Goal: Information Seeking & Learning: Find specific fact

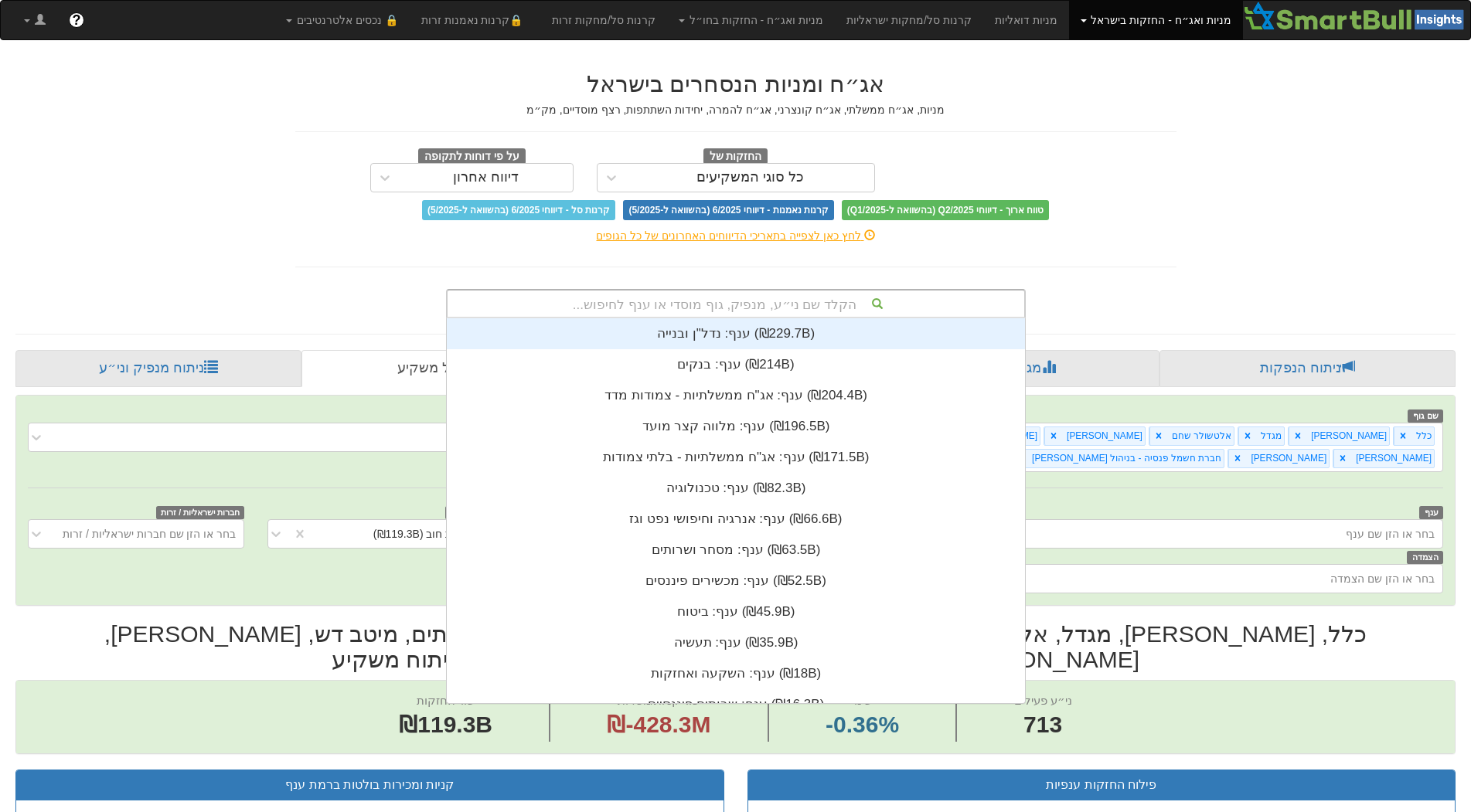
click at [642, 309] on div "הקלד שם ני״ע, מנפיק, גוף מוסדי או ענף לחיפוש..." at bounding box center [736, 304] width 576 height 26
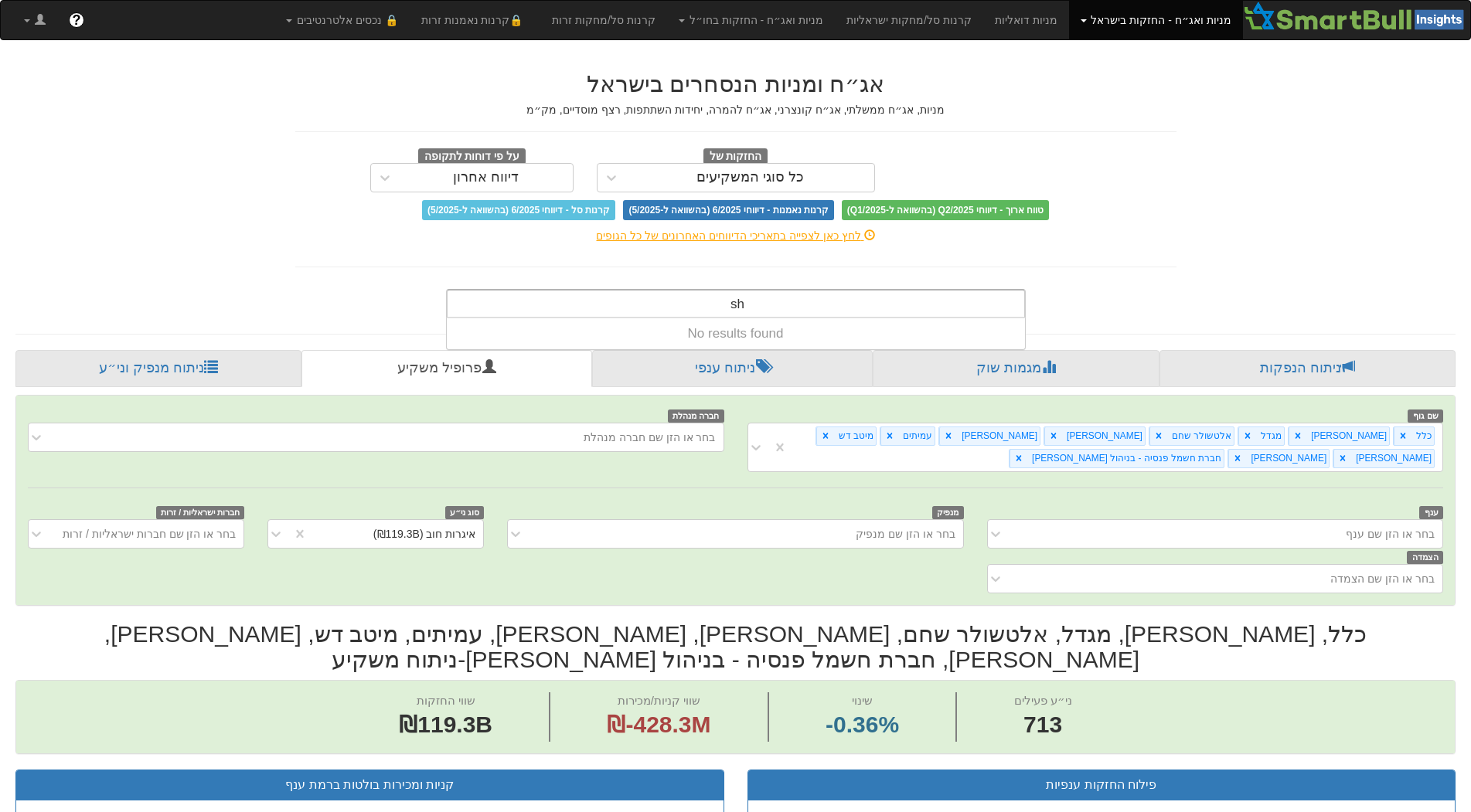
type input "s"
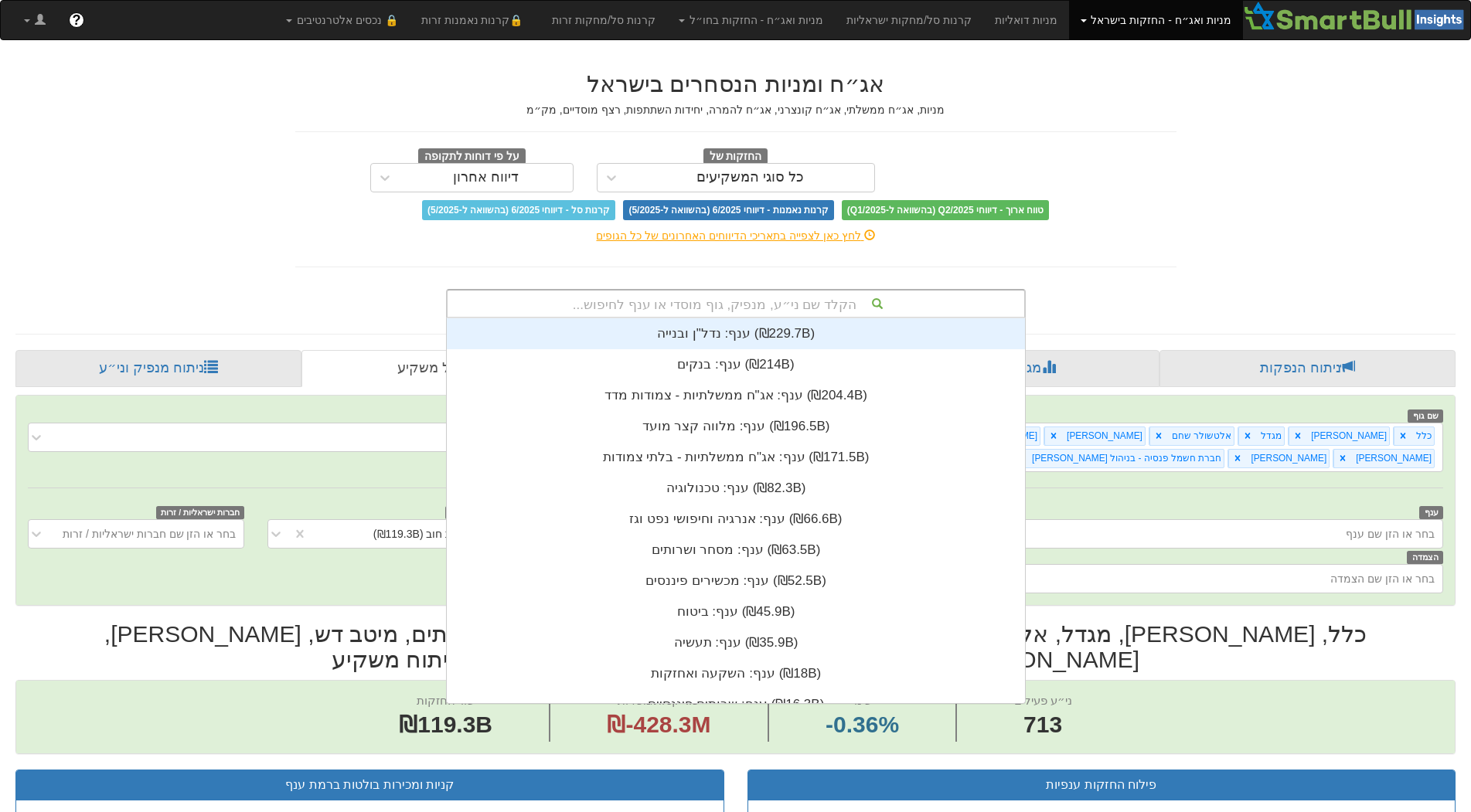
scroll to position [384, 0]
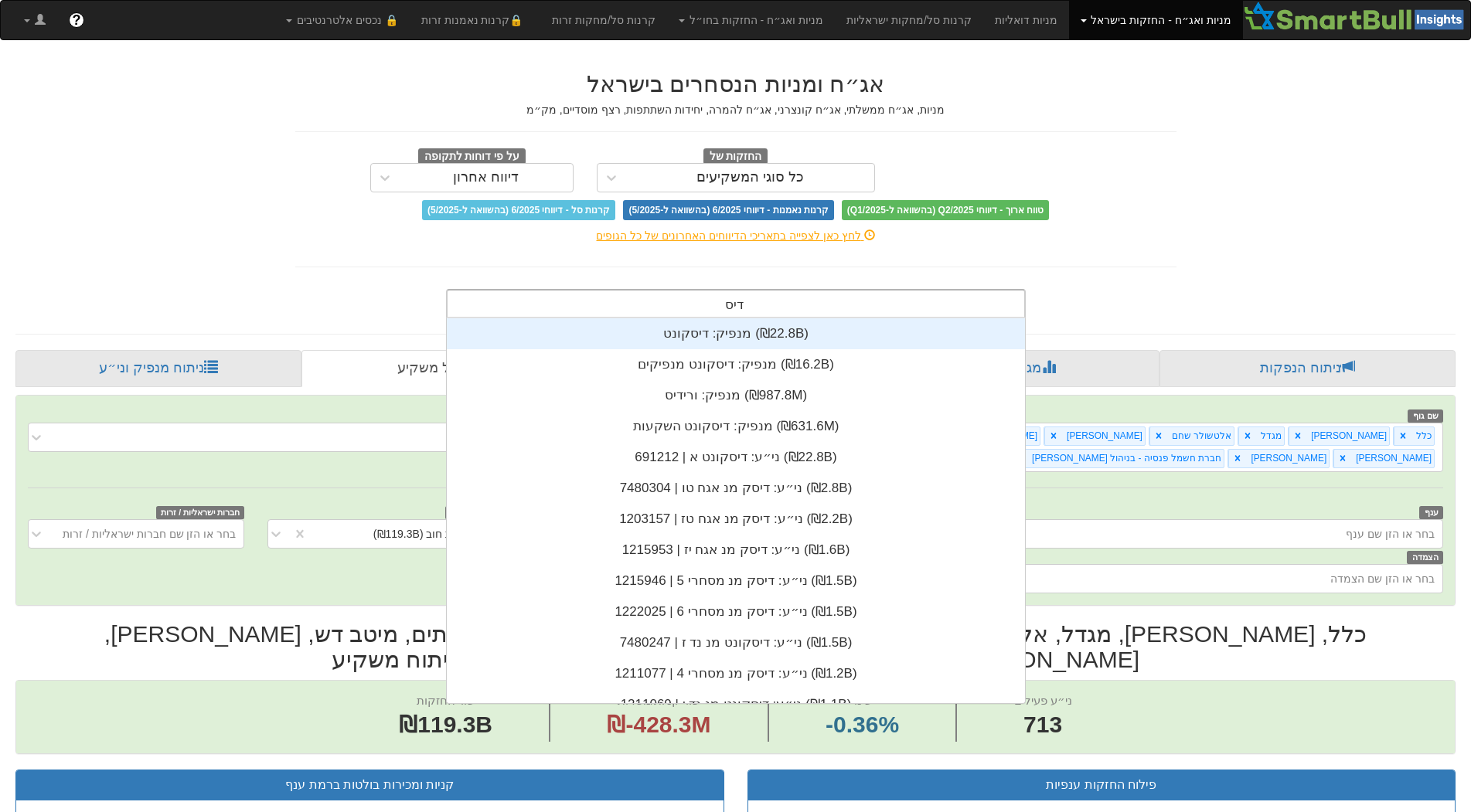
type input "דיסק"
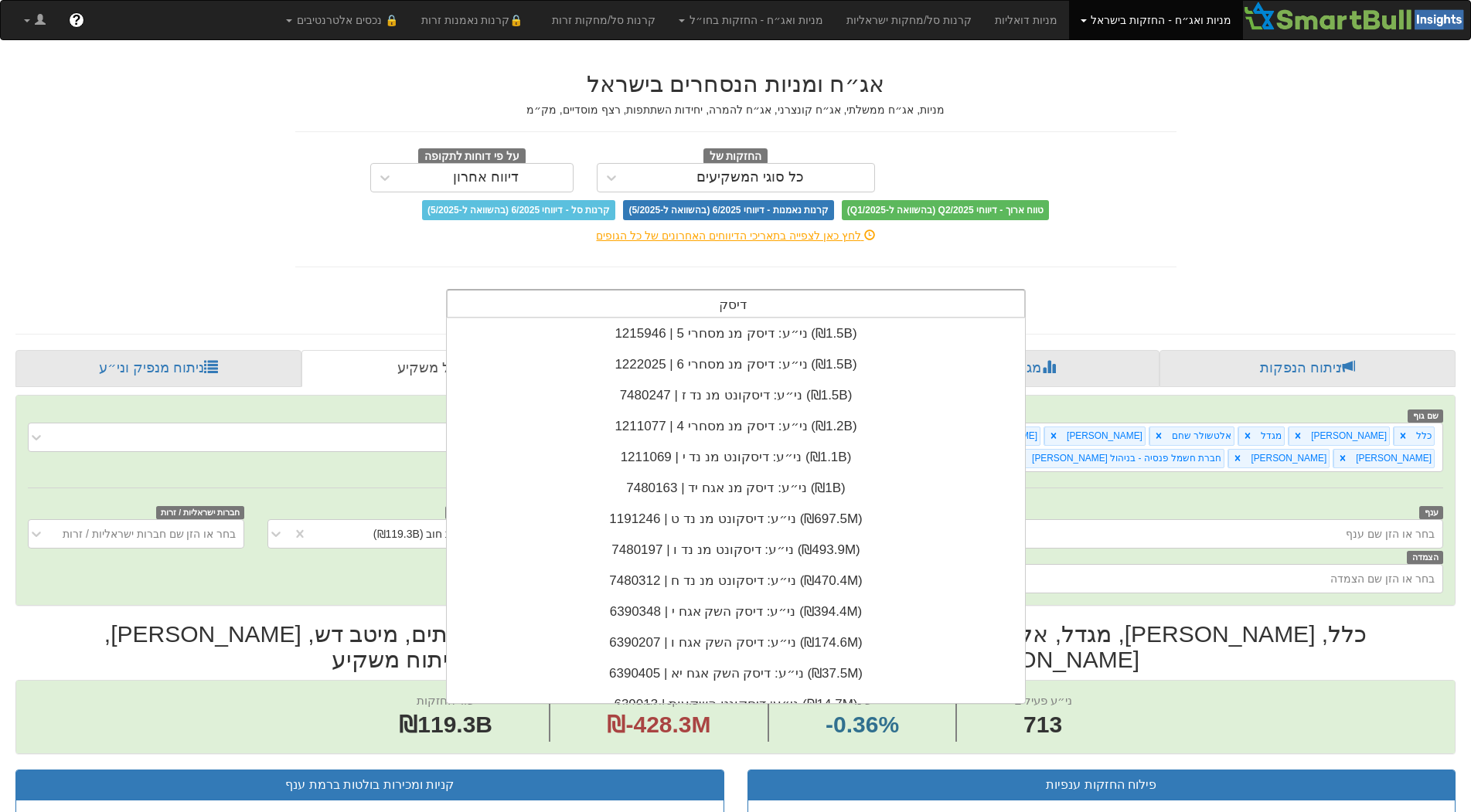
scroll to position [0, 0]
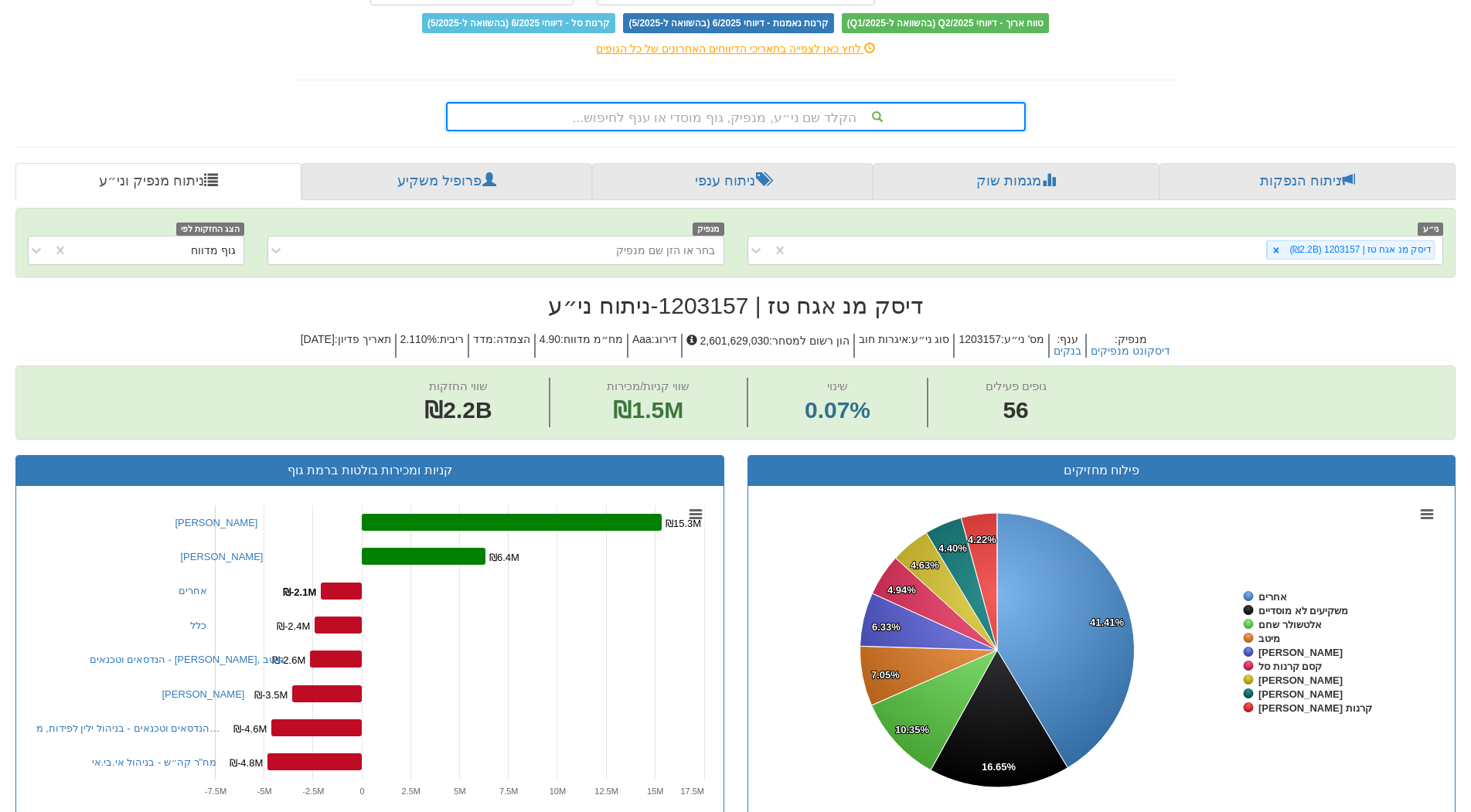
scroll to position [154, 0]
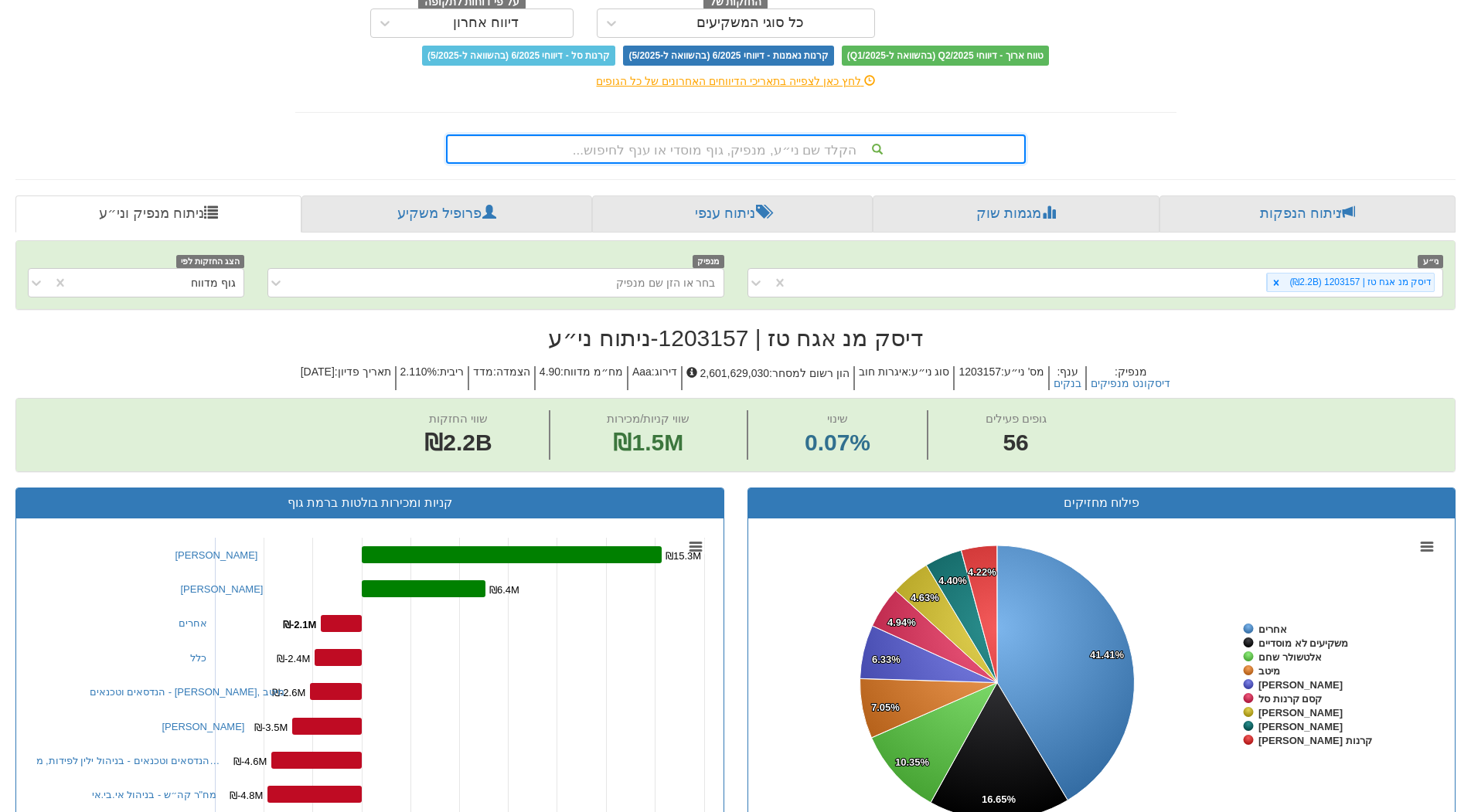
click at [726, 154] on div "הקלד שם ני״ע, מנפיק, גוף מוסדי או ענף לחיפוש..." at bounding box center [736, 149] width 576 height 26
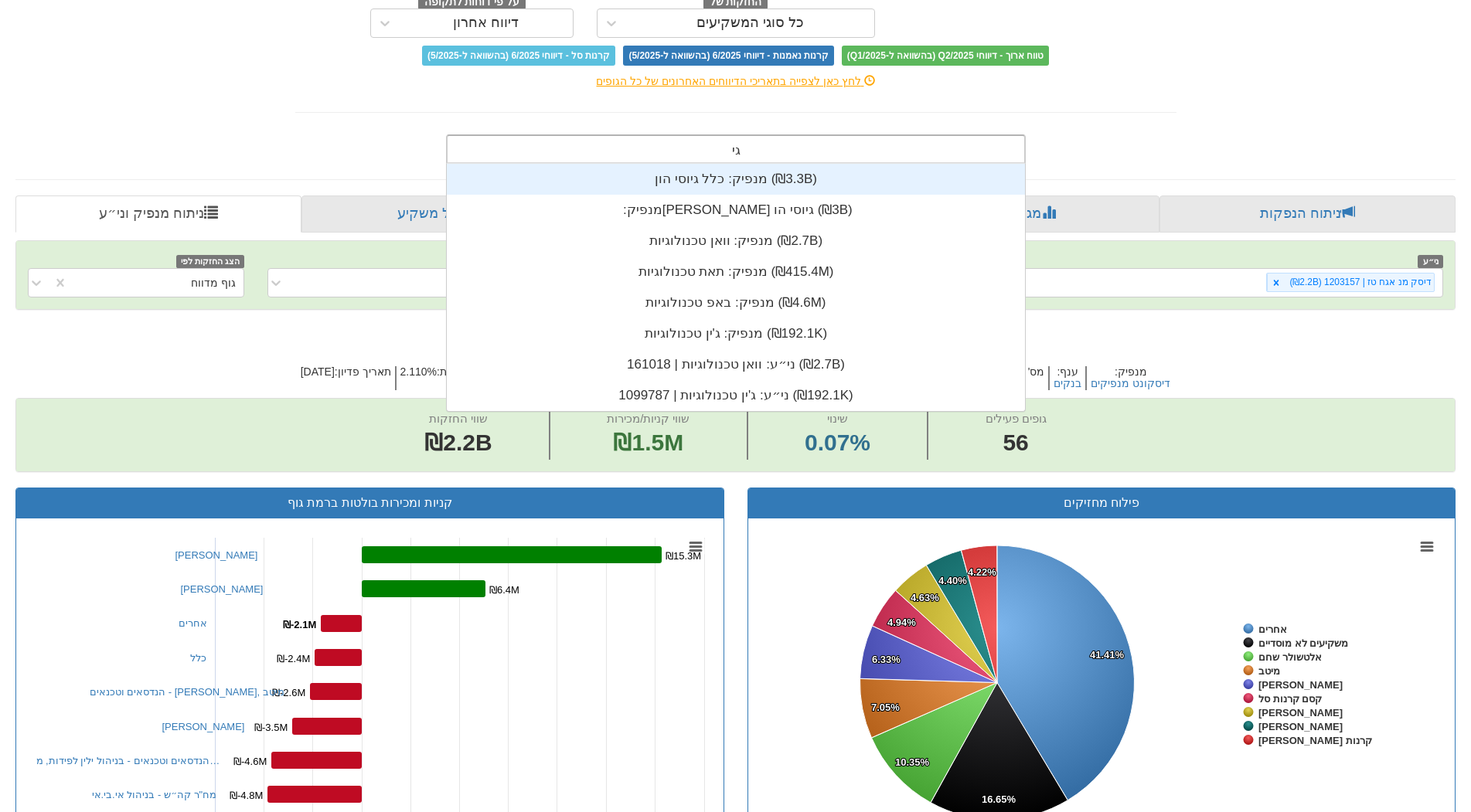
scroll to position [384, 0]
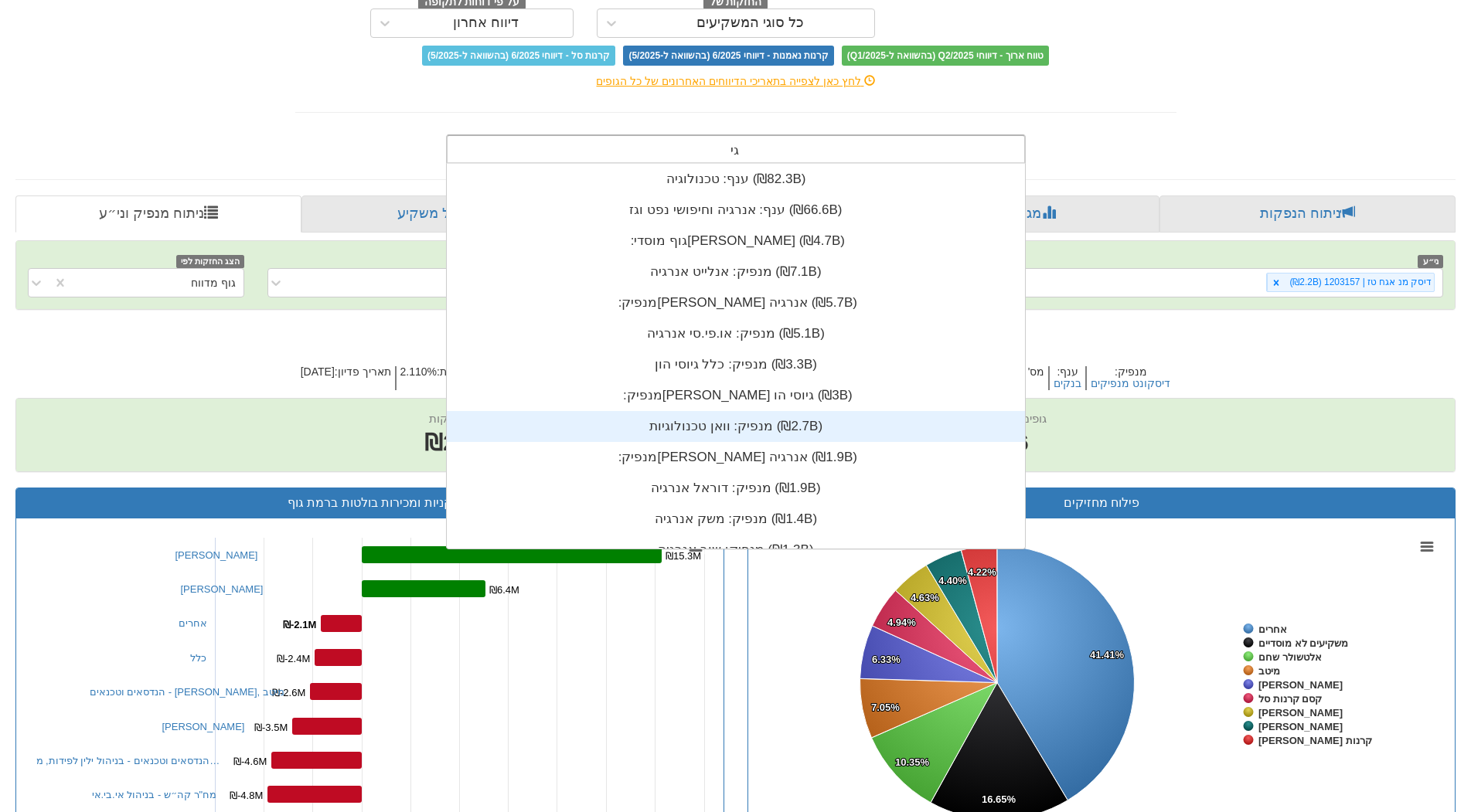
click at [677, 147] on div "[PERSON_NAME]" at bounding box center [736, 149] width 576 height 26
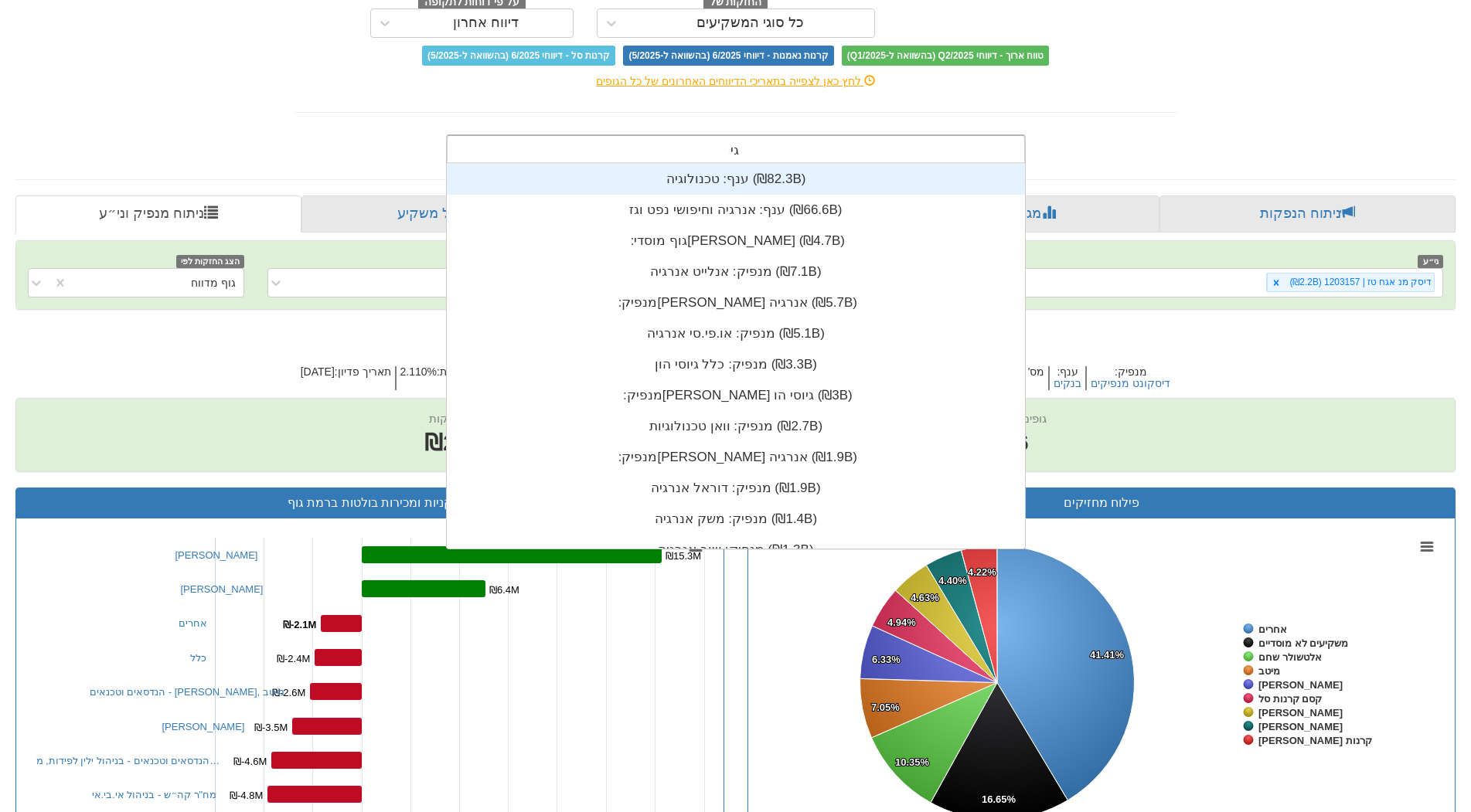
scroll to position [123, 0]
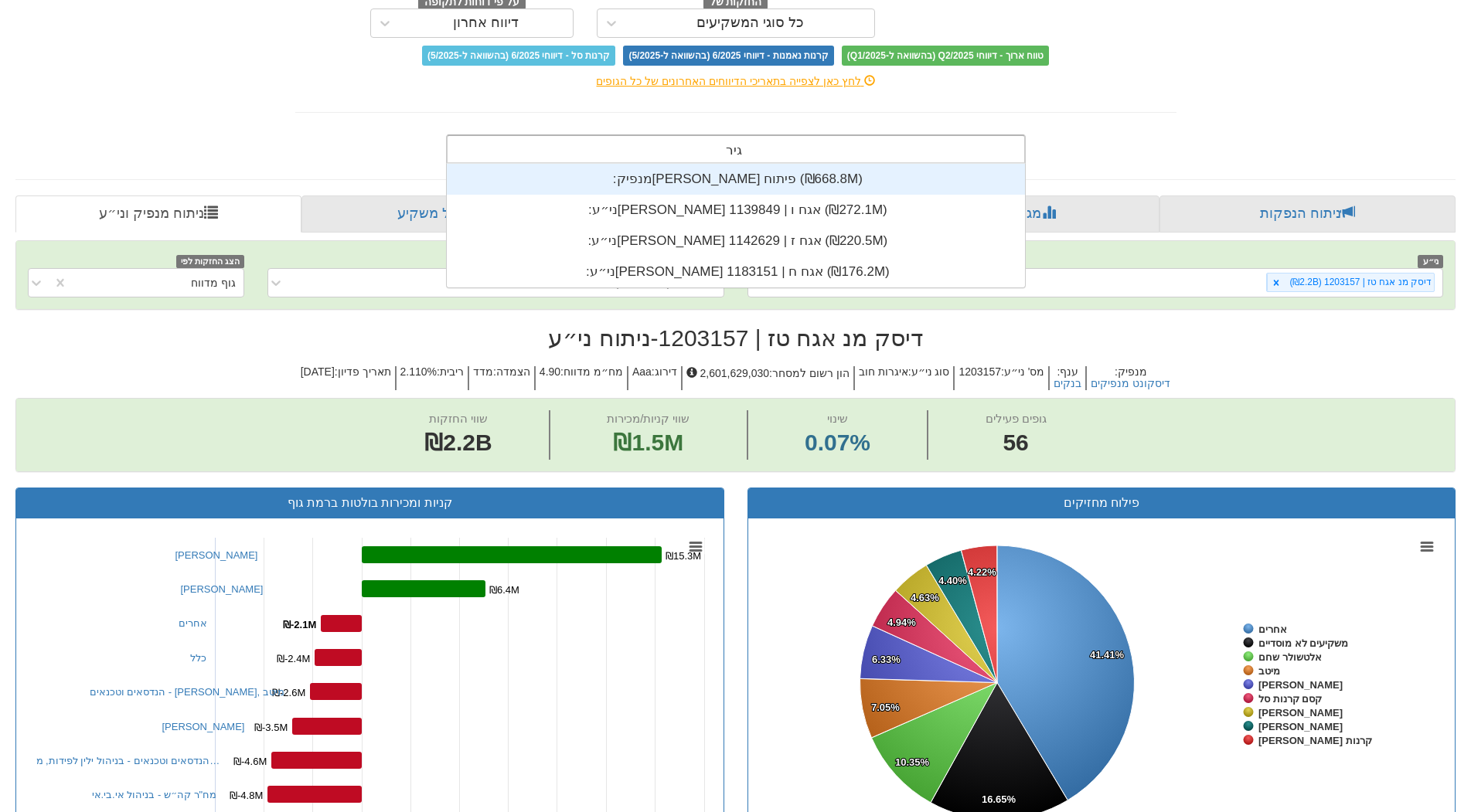
type input "[PERSON_NAME]"
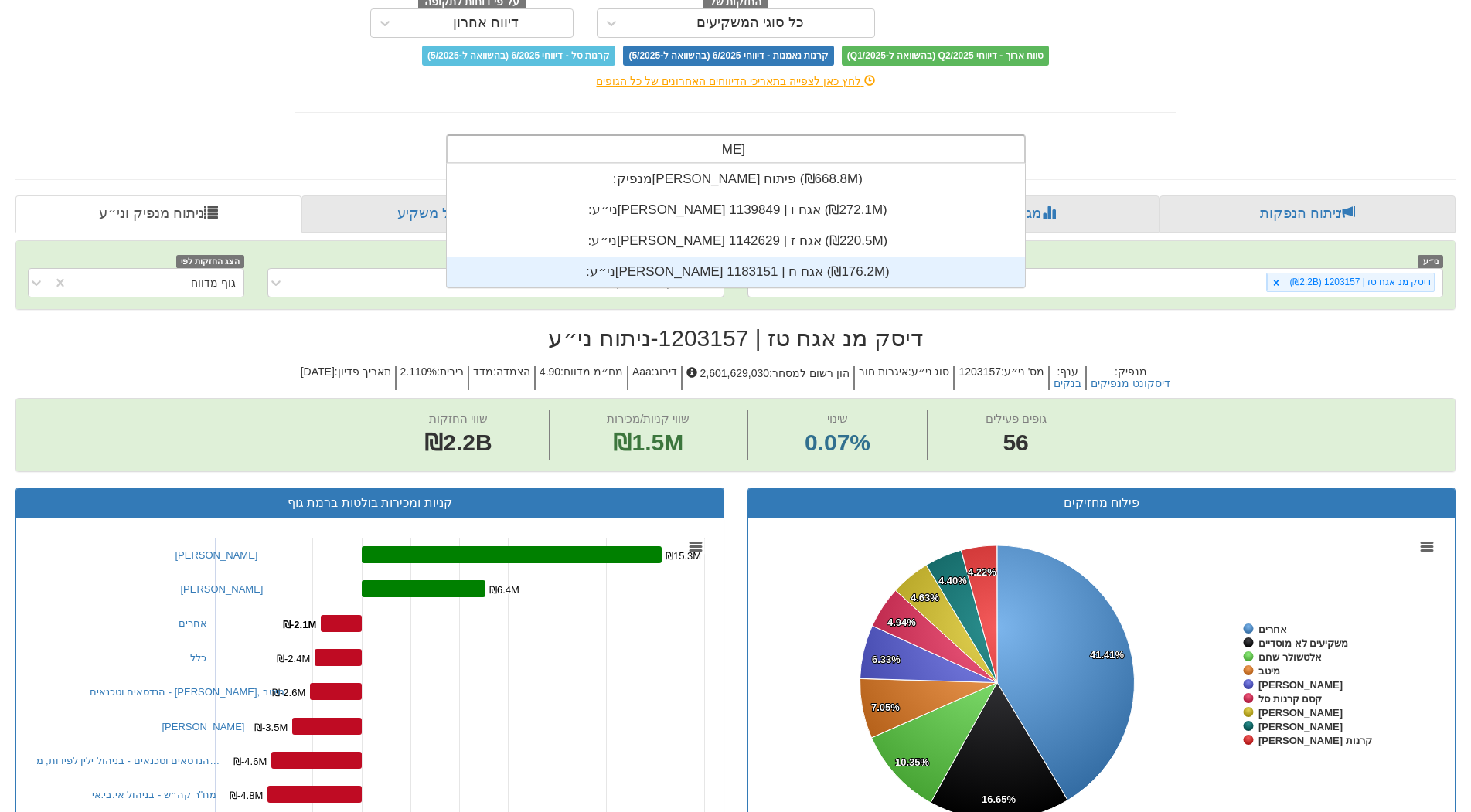
click at [769, 260] on div "ני״ע: ‏[PERSON_NAME] אגח ח | 1183151 ‎(₪176.2M)‎" at bounding box center [736, 271] width 578 height 31
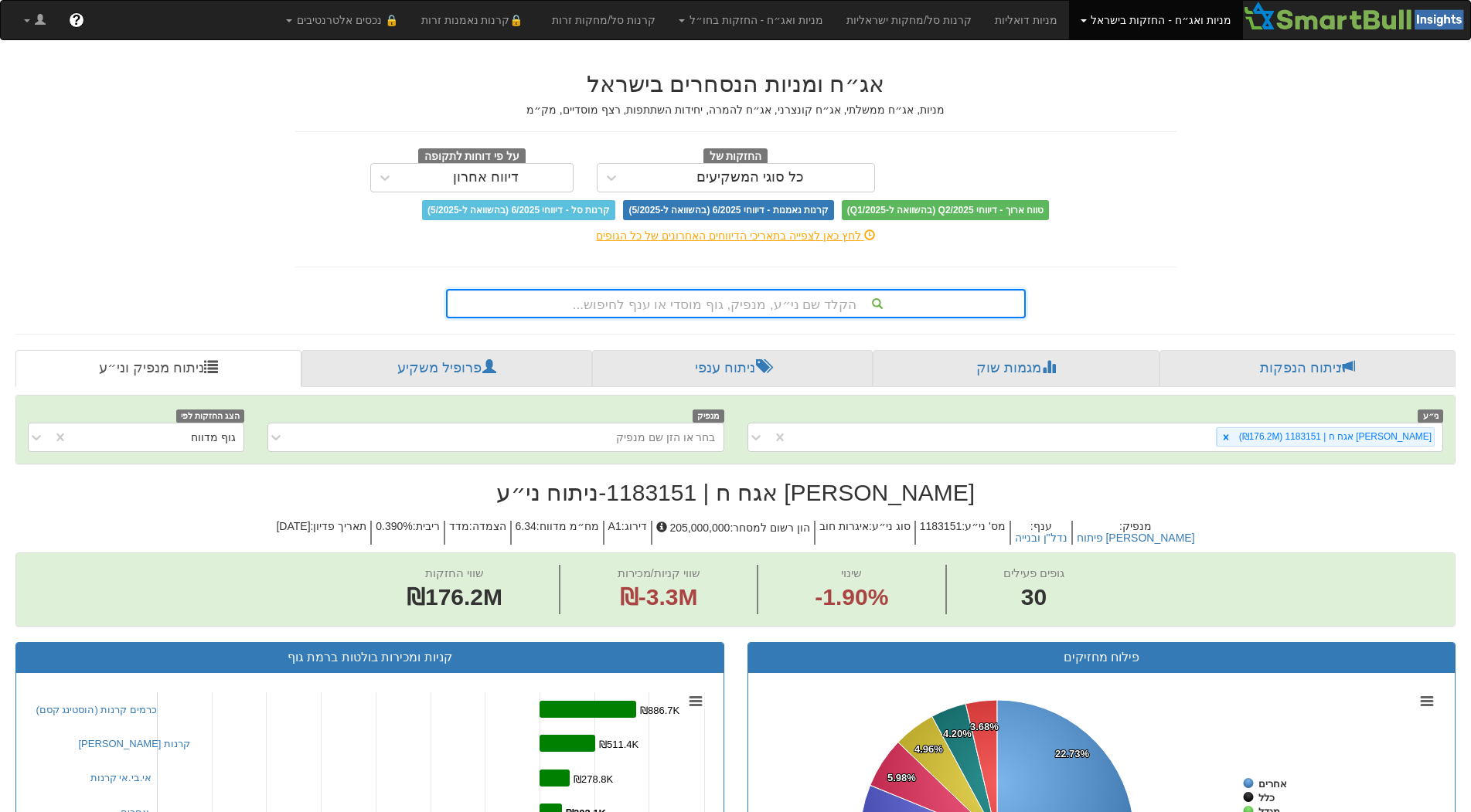
click at [781, 299] on div "הקלד שם ני״ע, מנפיק, גוף מוסדי או ענף לחיפוש..." at bounding box center [736, 304] width 576 height 26
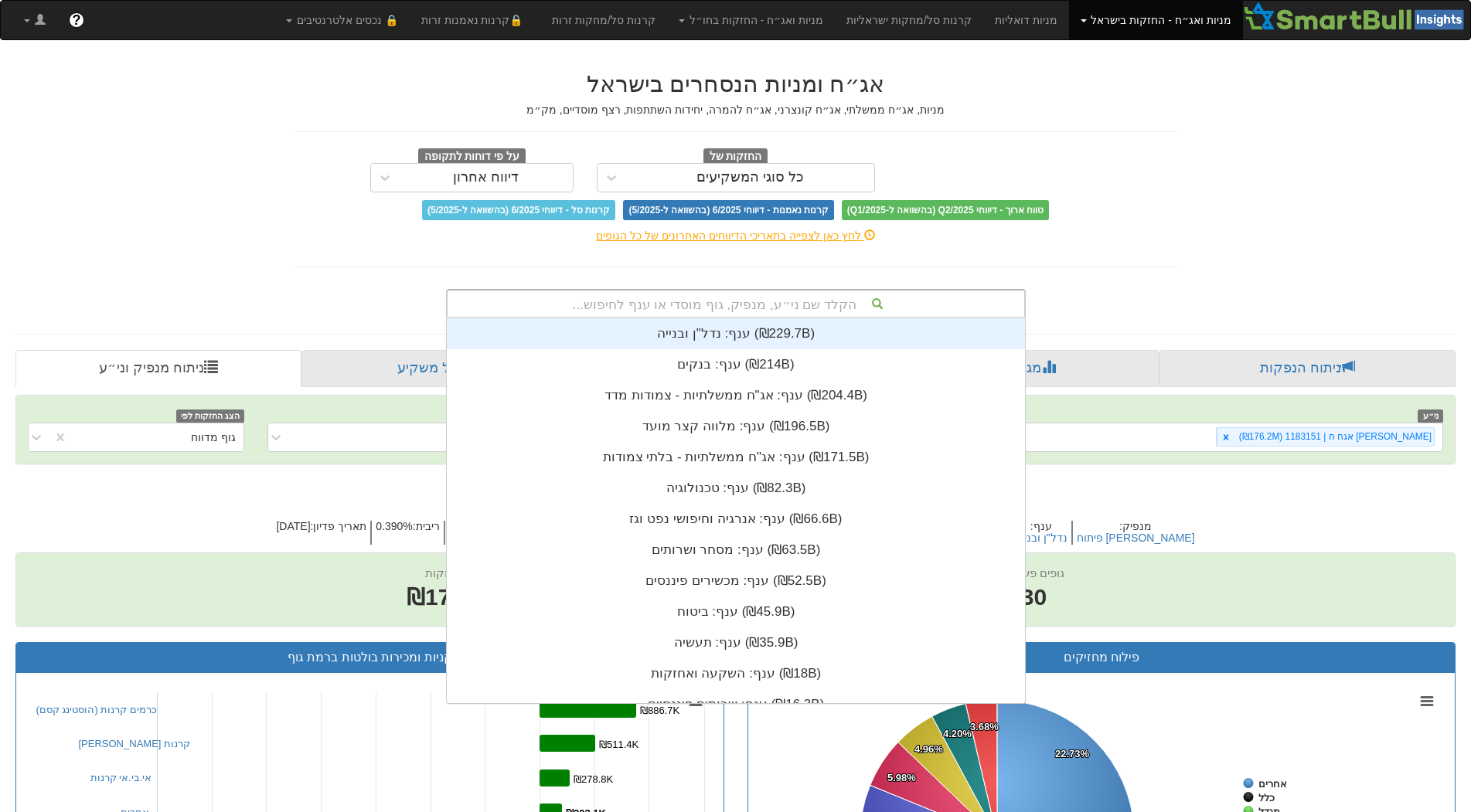
scroll to position [384, 0]
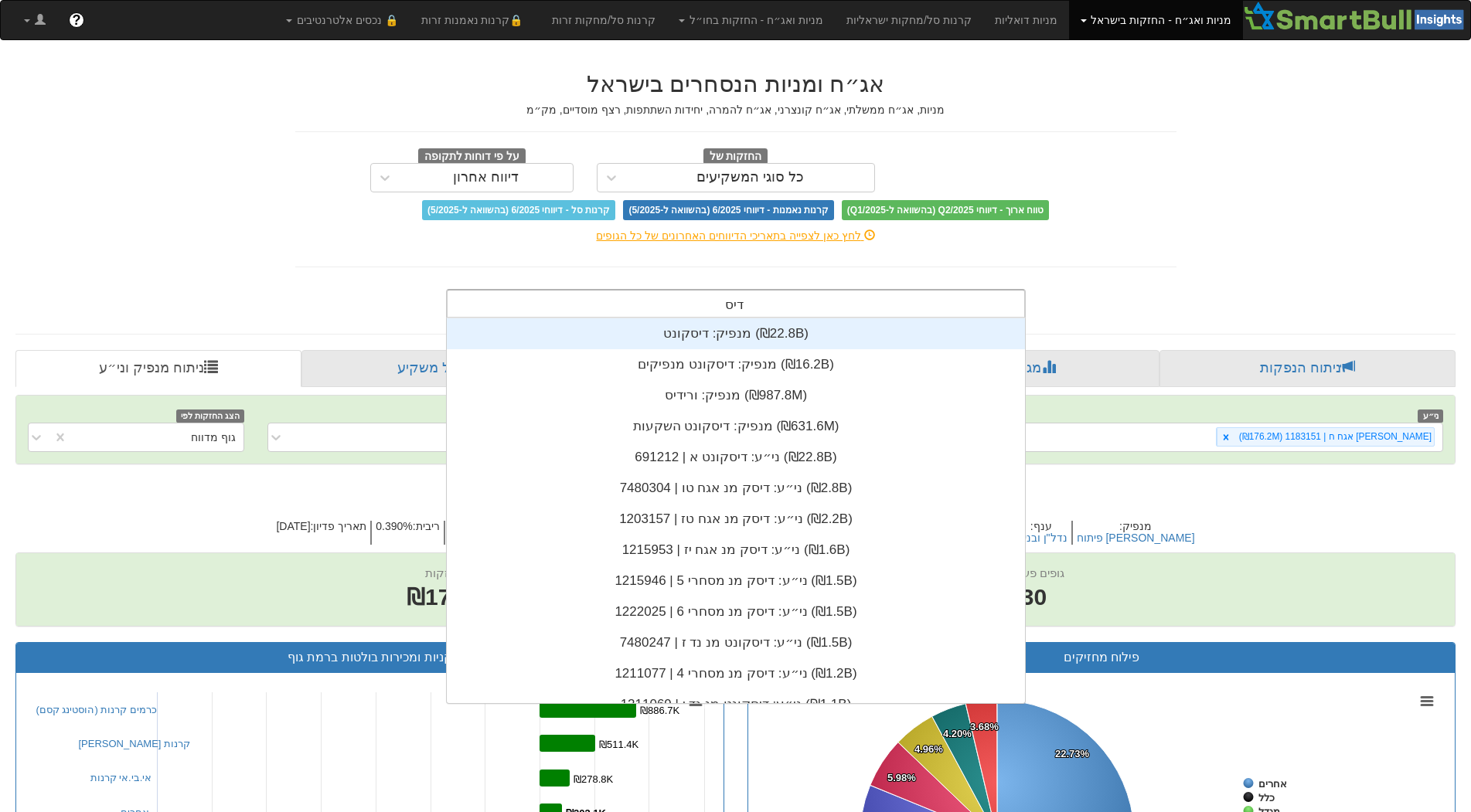
type input "דיסק"
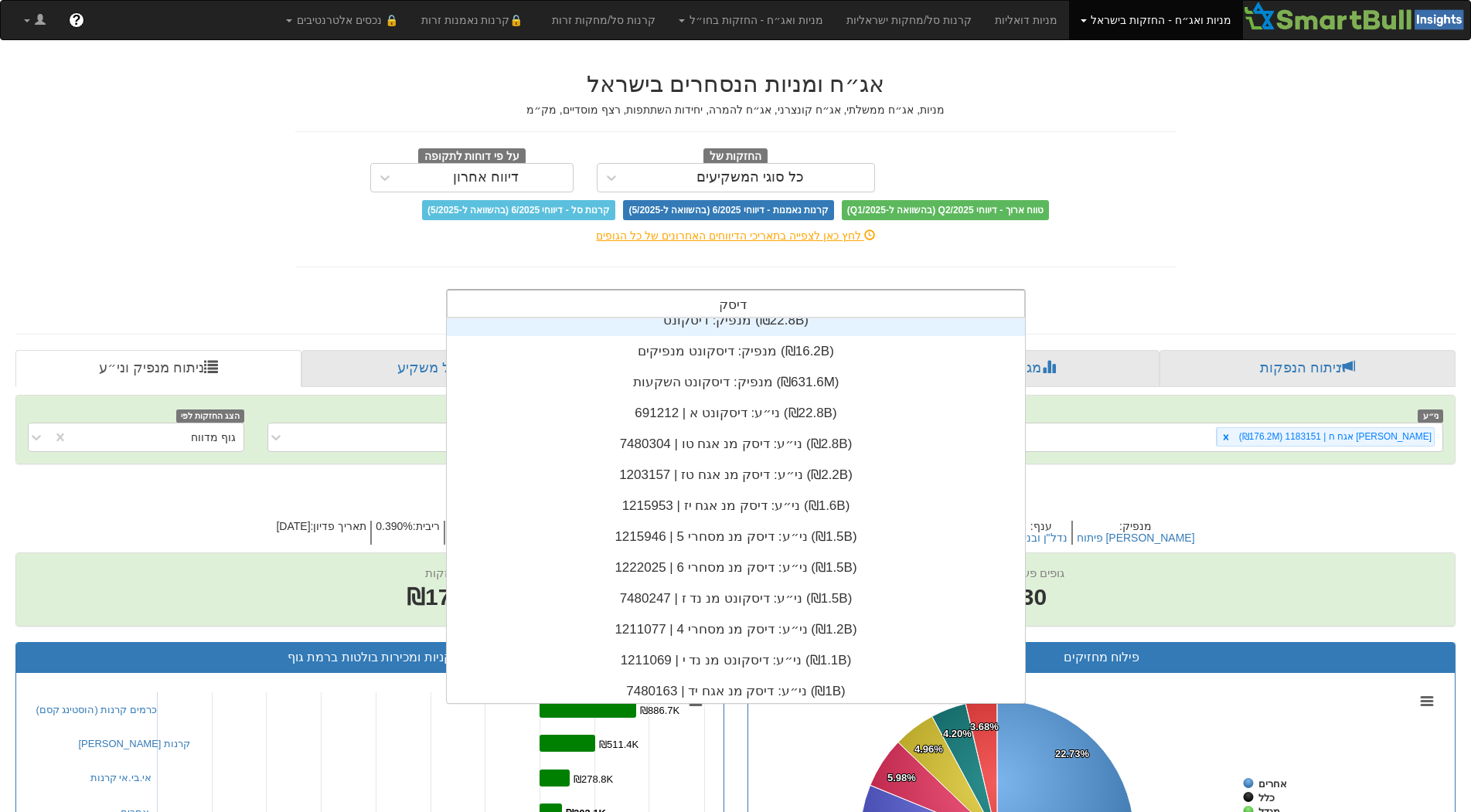
scroll to position [0, 0]
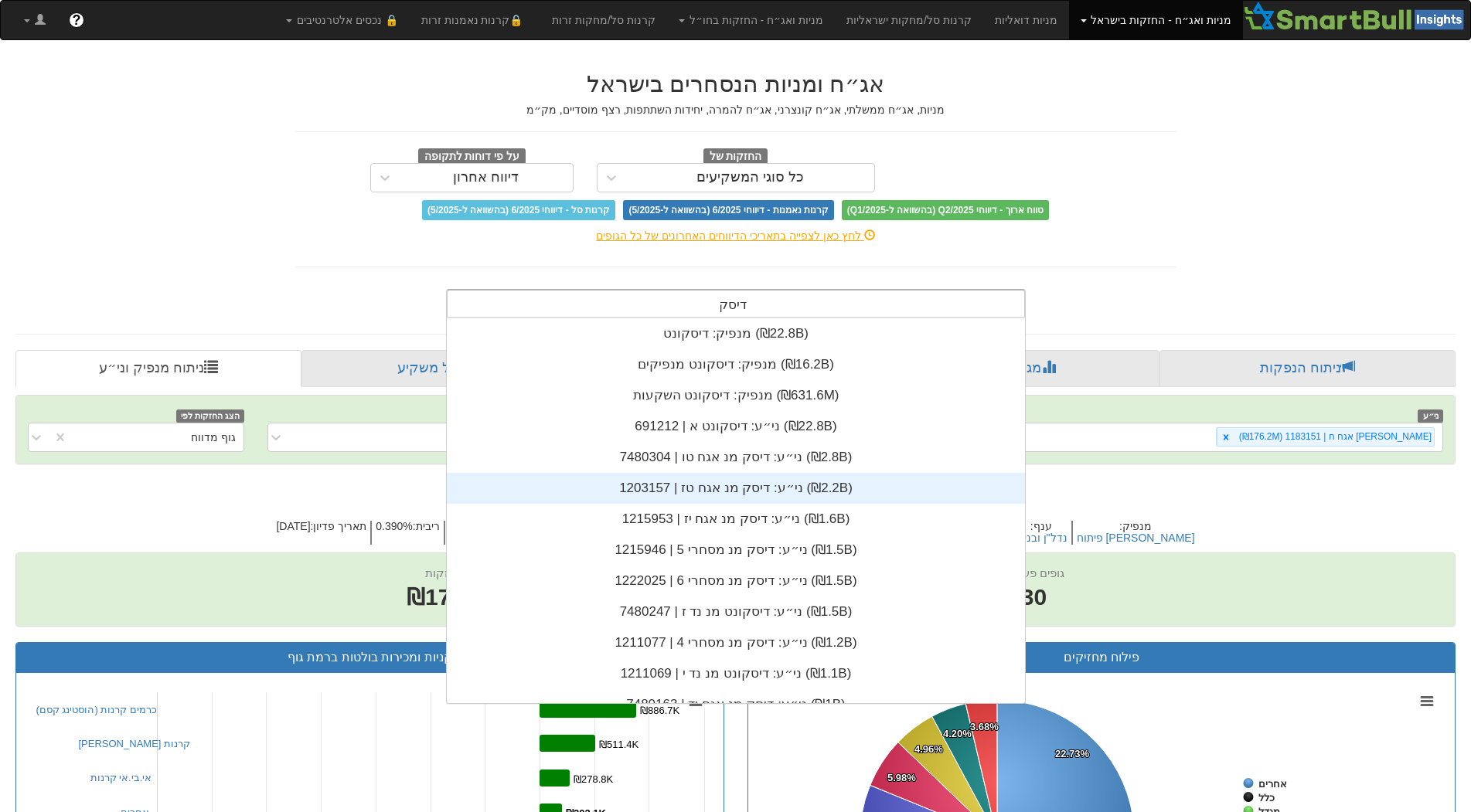
click at [836, 493] on div "ני״ע: ‏דיסק מנ אגח טז | 1203157 ‎(₪2.2B)‎" at bounding box center [736, 487] width 578 height 31
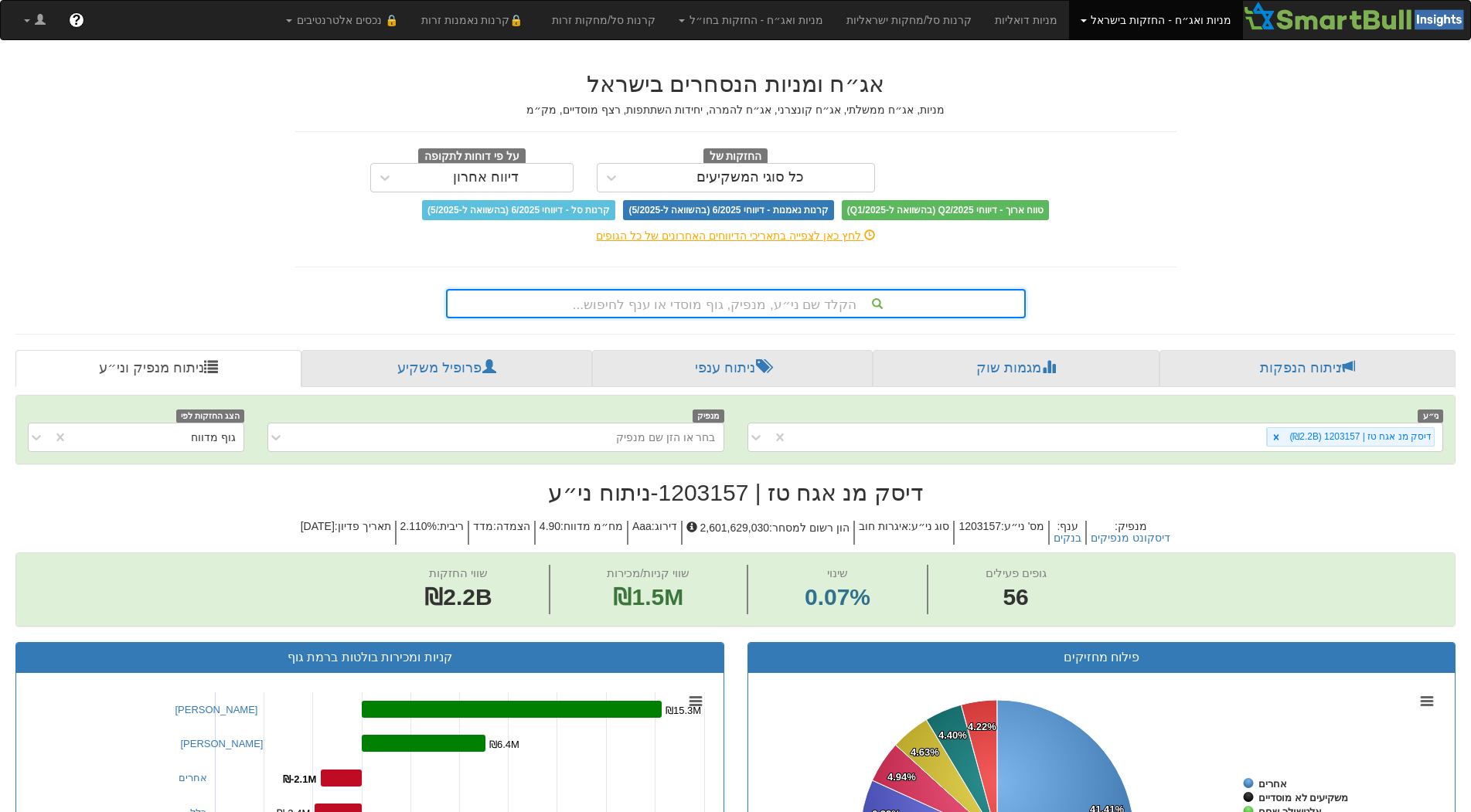
click at [724, 310] on div "הקלד שם ני״ע, מנפיק, גוף מוסדי או ענף לחיפוש..." at bounding box center [736, 304] width 576 height 26
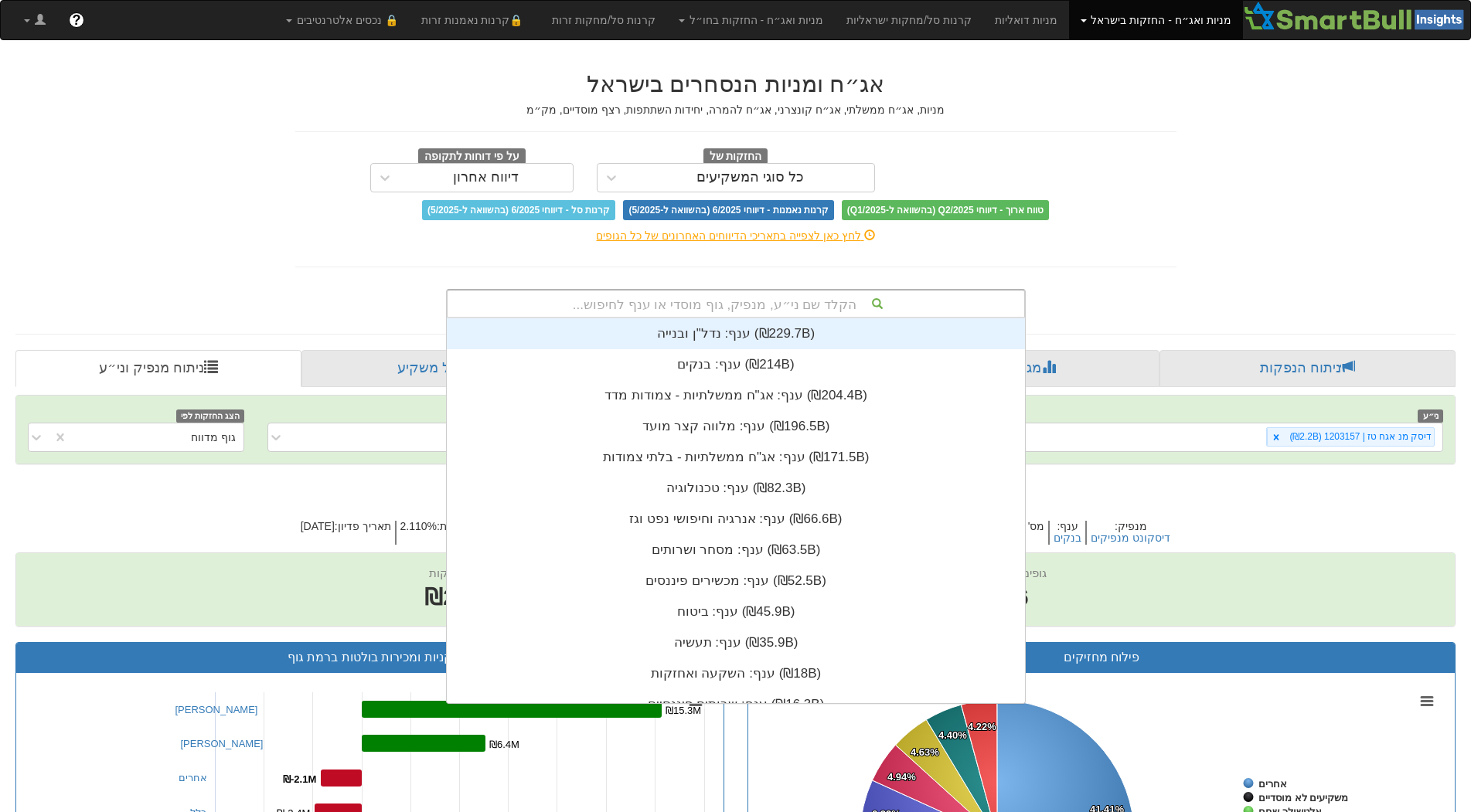
scroll to position [384, 0]
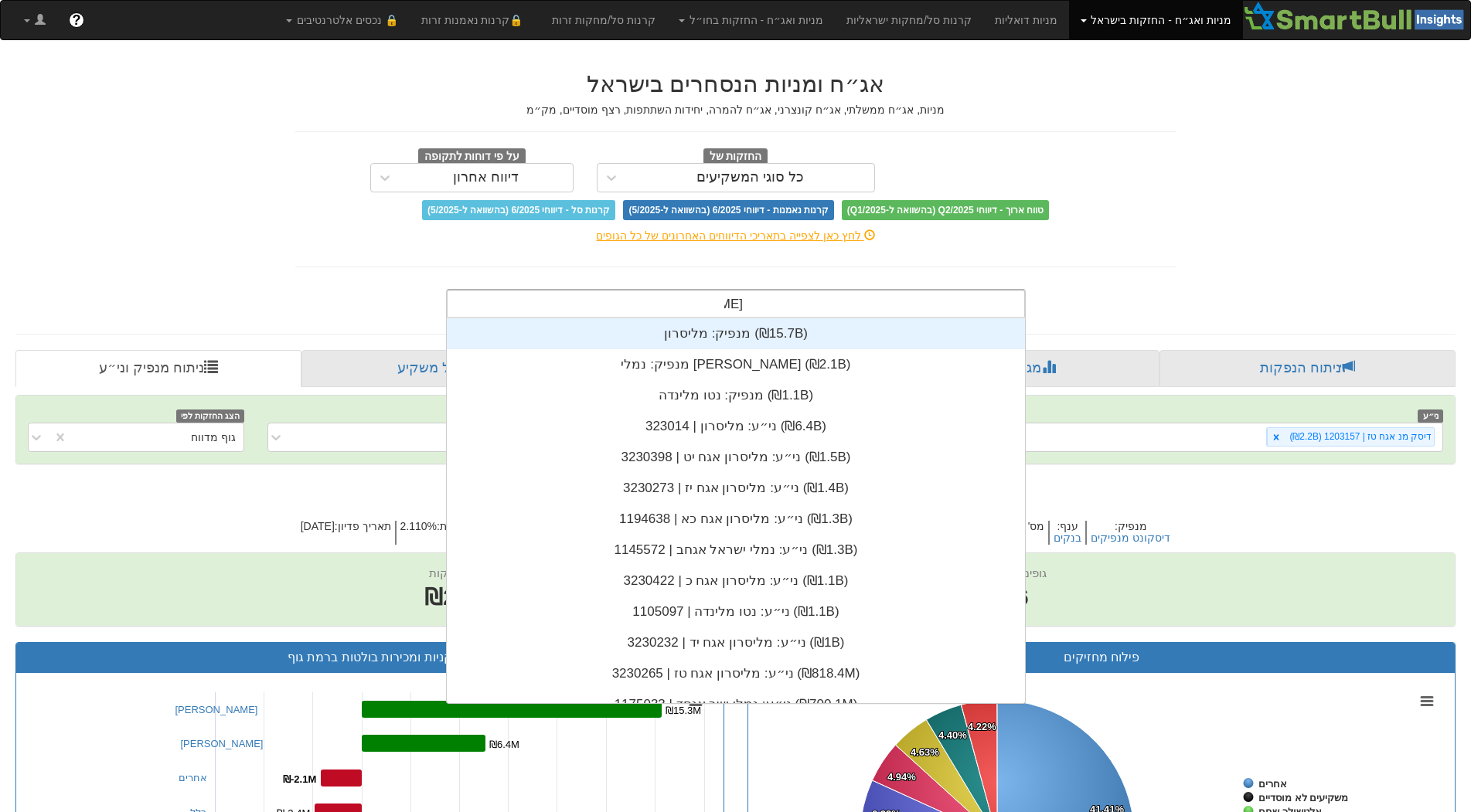
type input "[PERSON_NAME]"
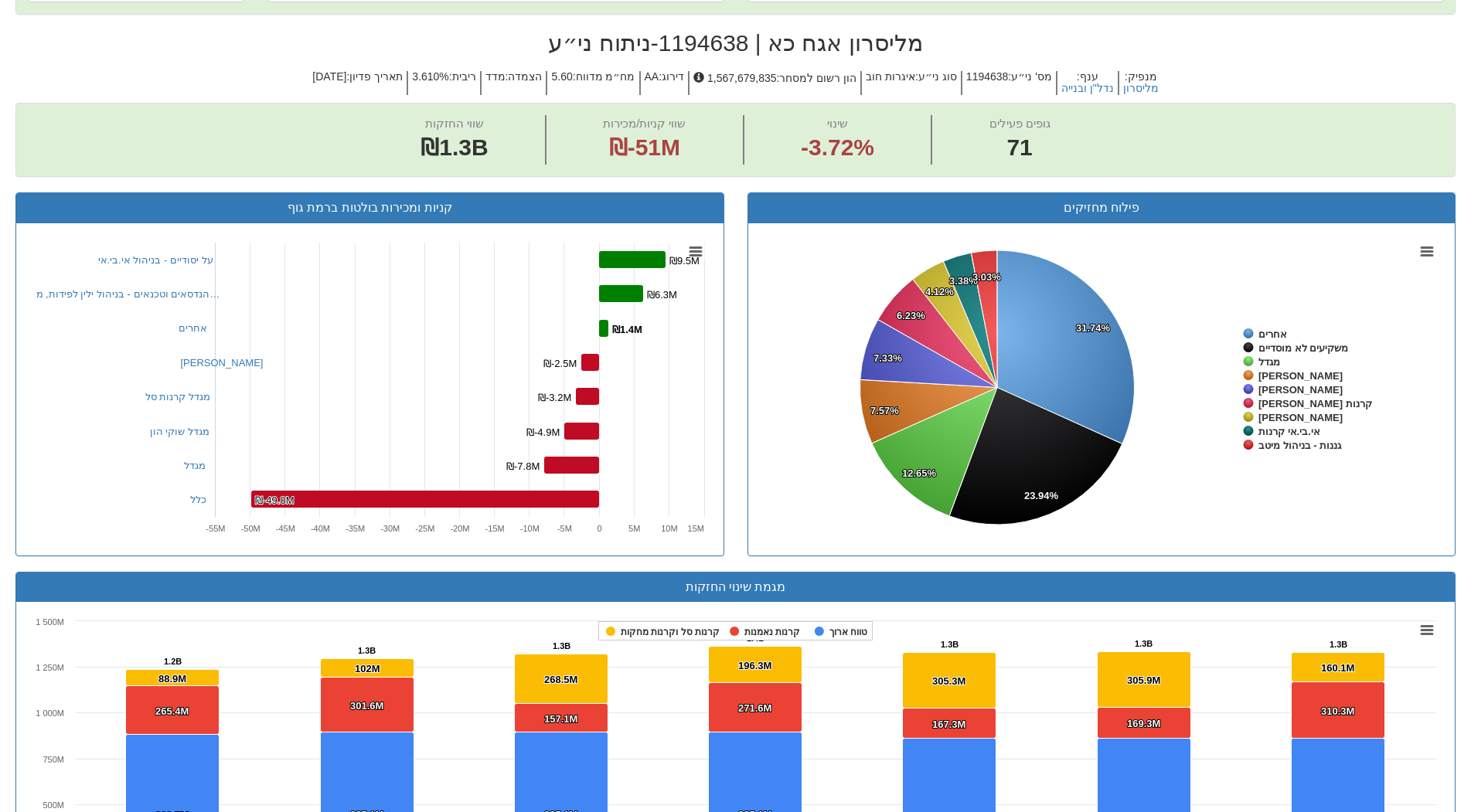
scroll to position [464, 0]
